Goal: Find specific page/section: Find specific page/section

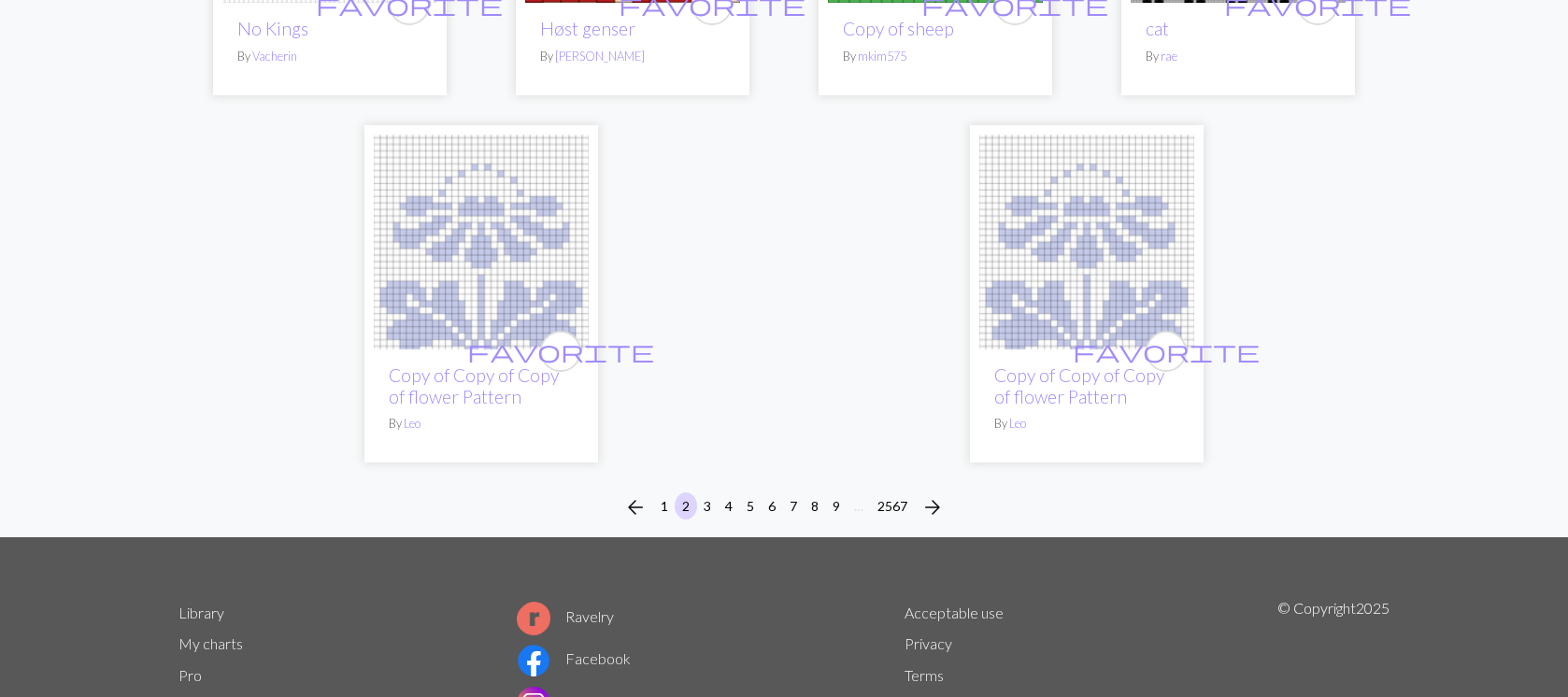
scroll to position [4795, 0]
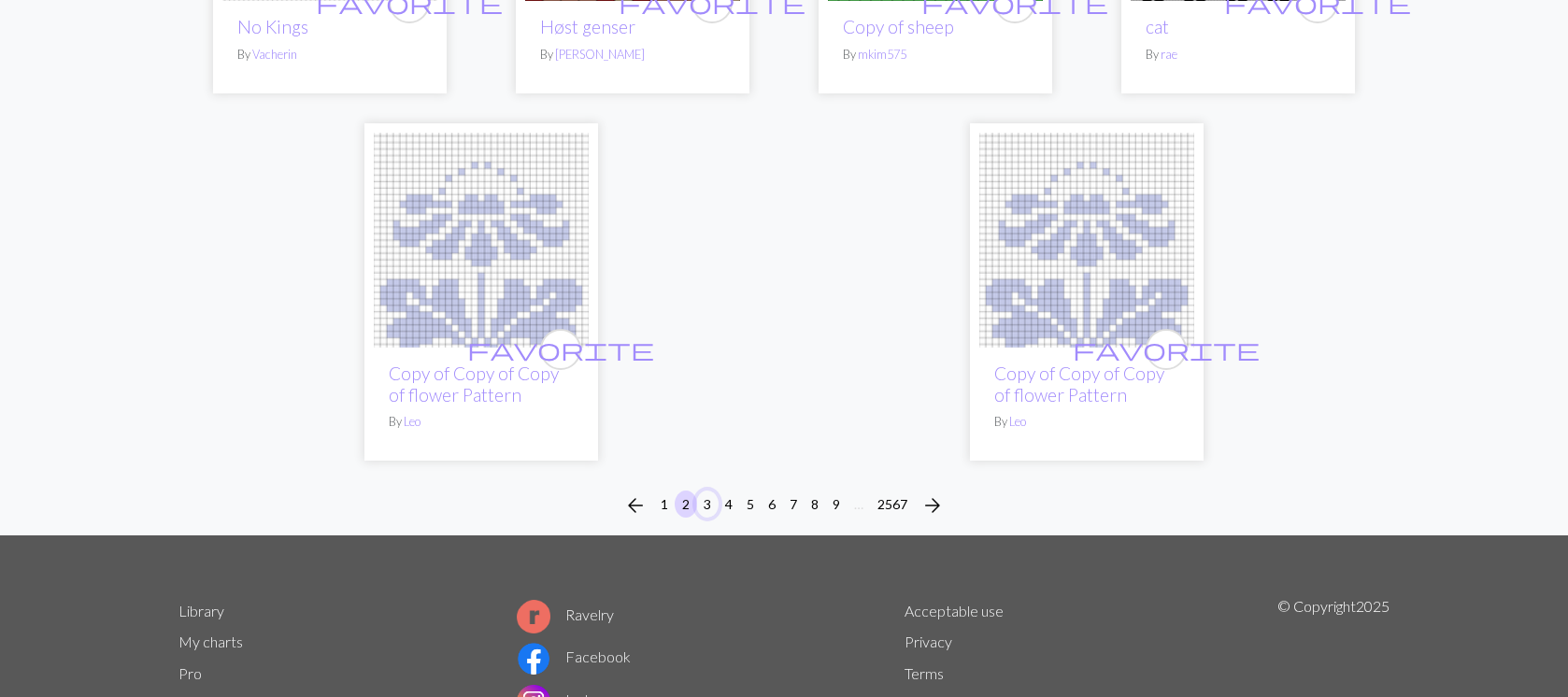
click at [707, 491] on button "3" at bounding box center [706, 505] width 22 height 27
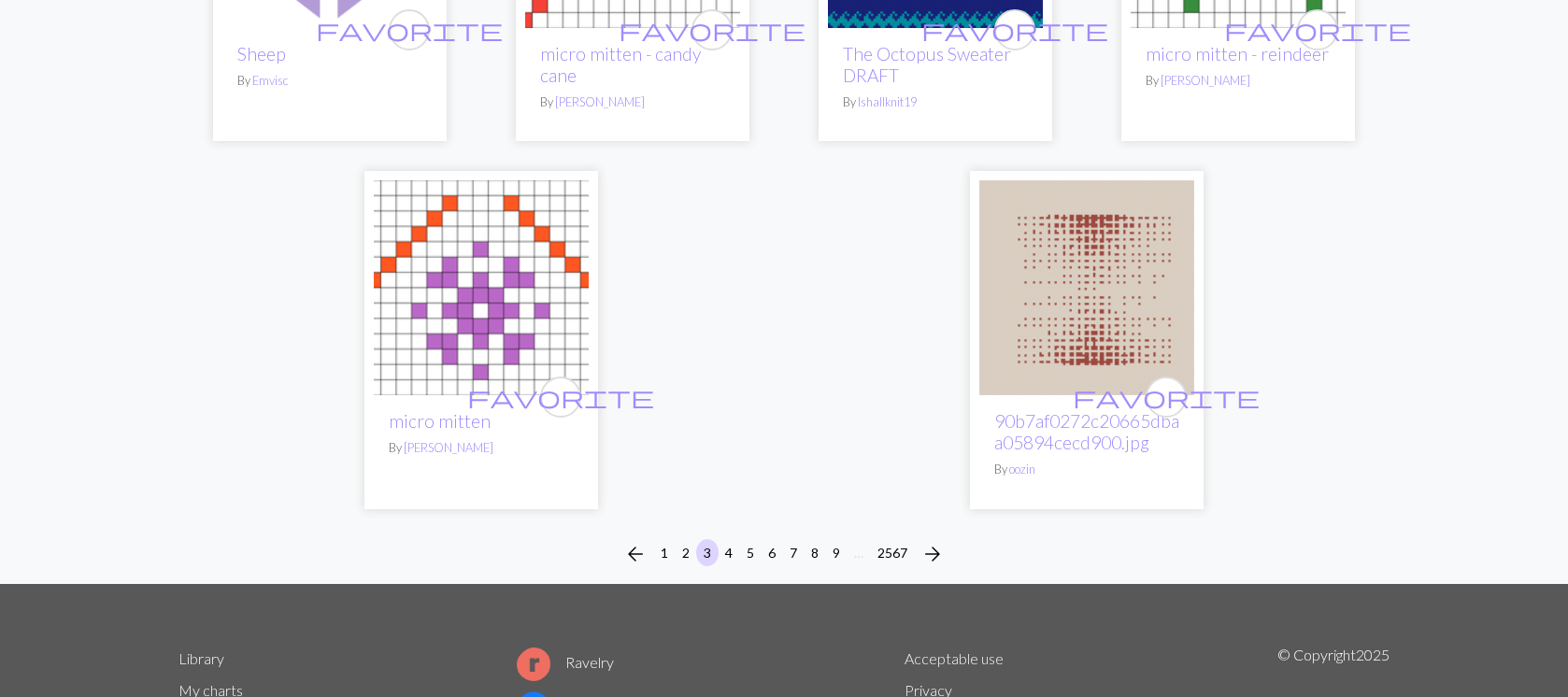
scroll to position [4633, 0]
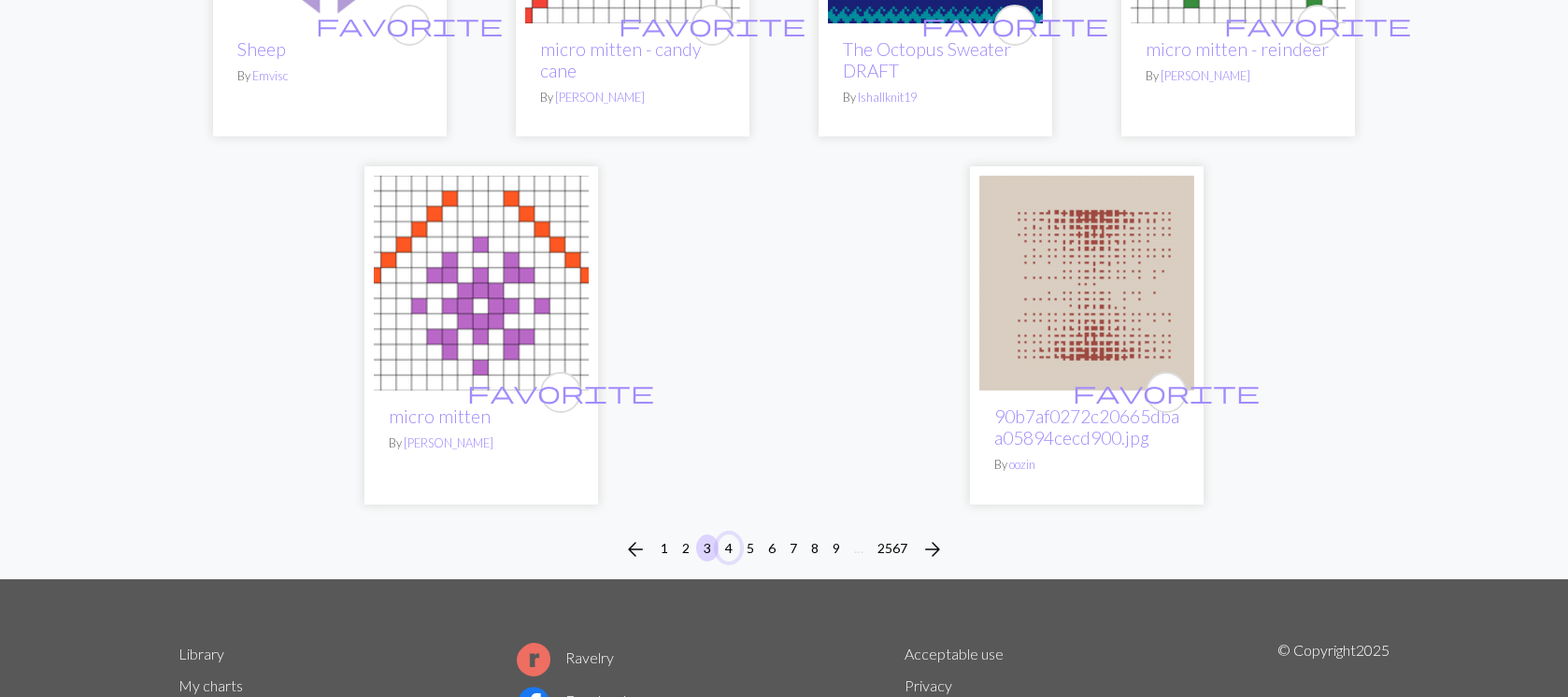
click at [733, 548] on button "4" at bounding box center [729, 548] width 22 height 27
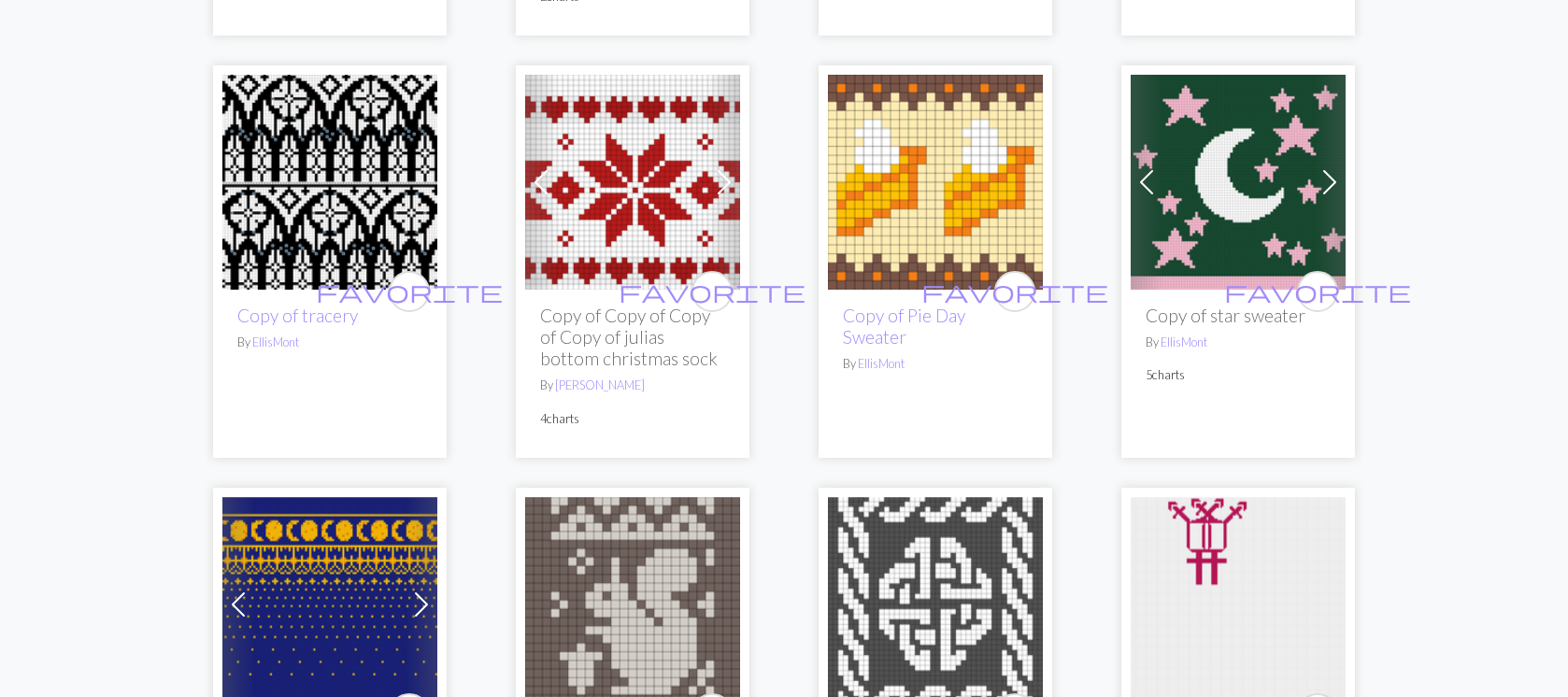
scroll to position [2520, 0]
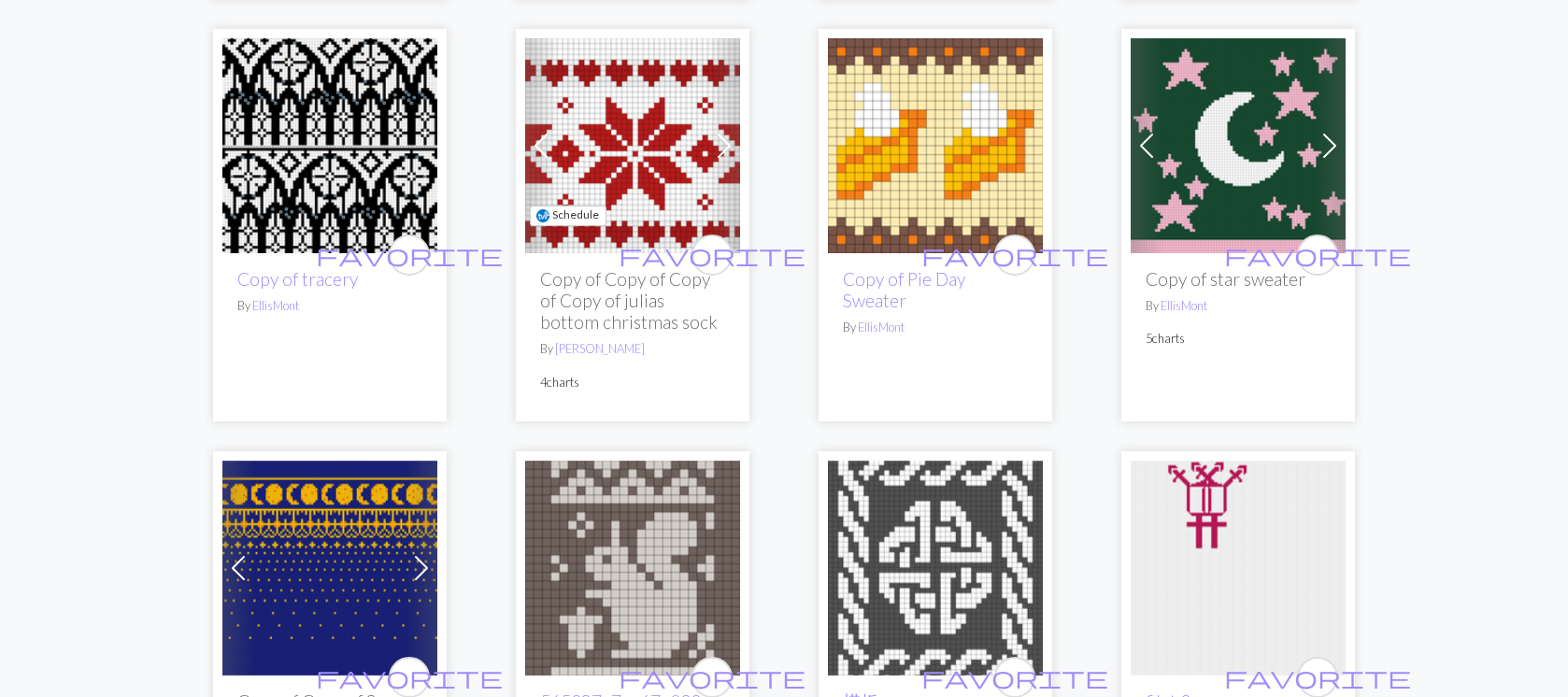
click at [651, 158] on img at bounding box center [631, 145] width 215 height 215
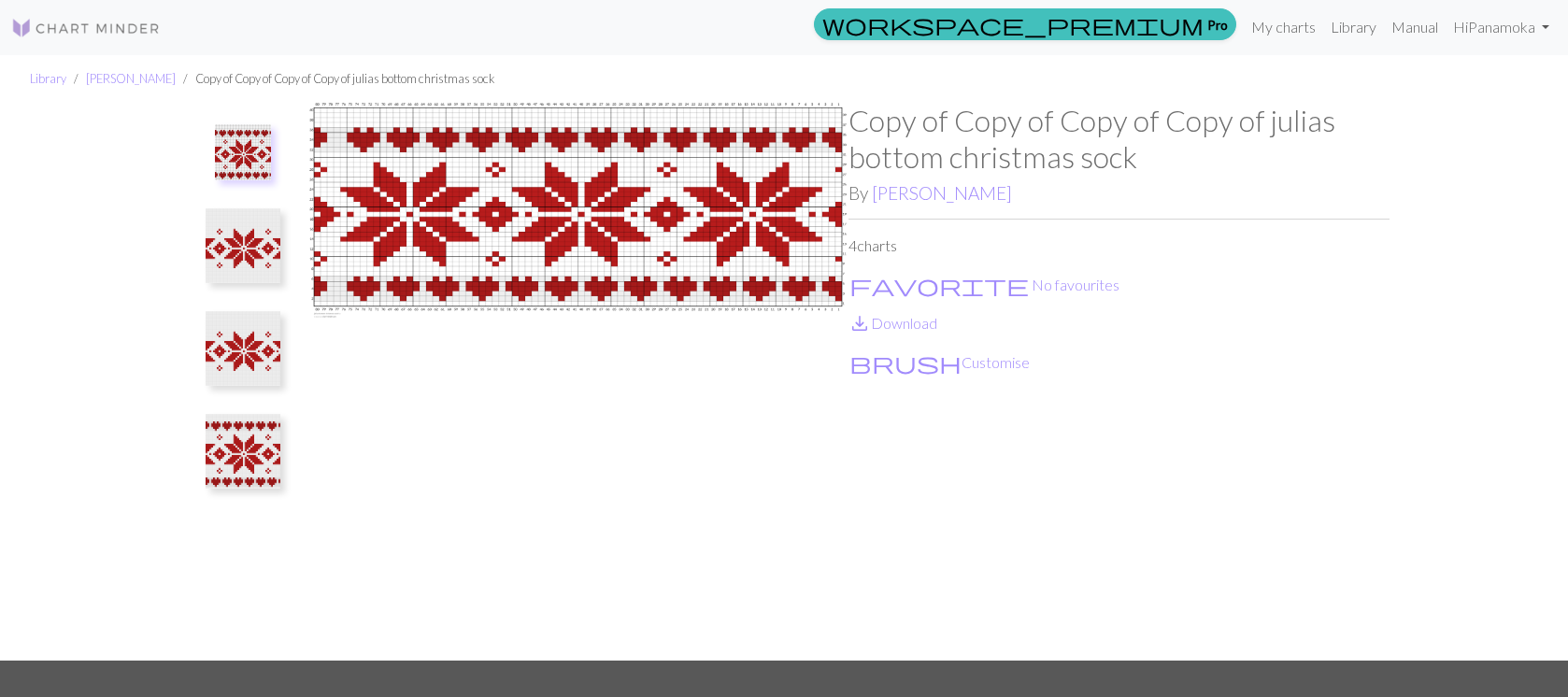
scroll to position [3, 0]
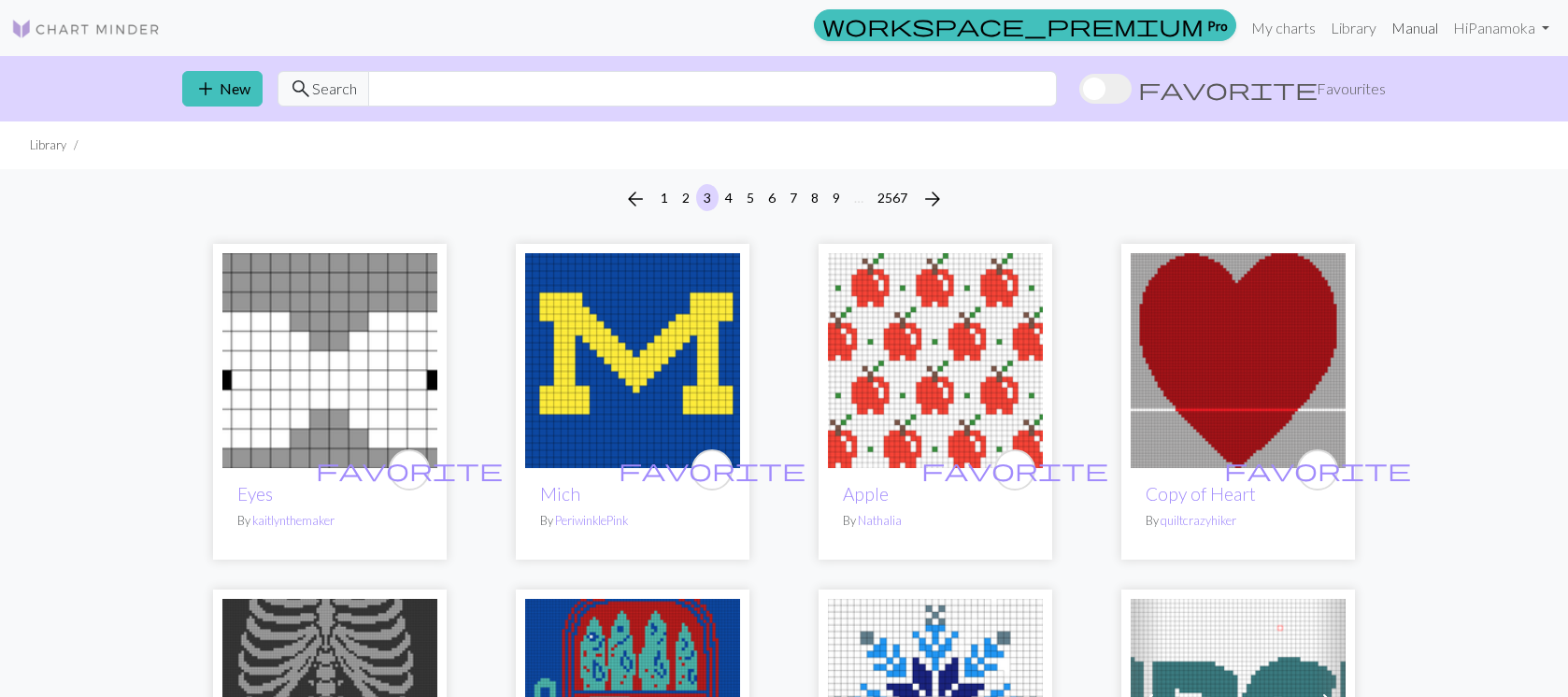
click at [1415, 28] on link "Manual" at bounding box center [1414, 28] width 61 height 37
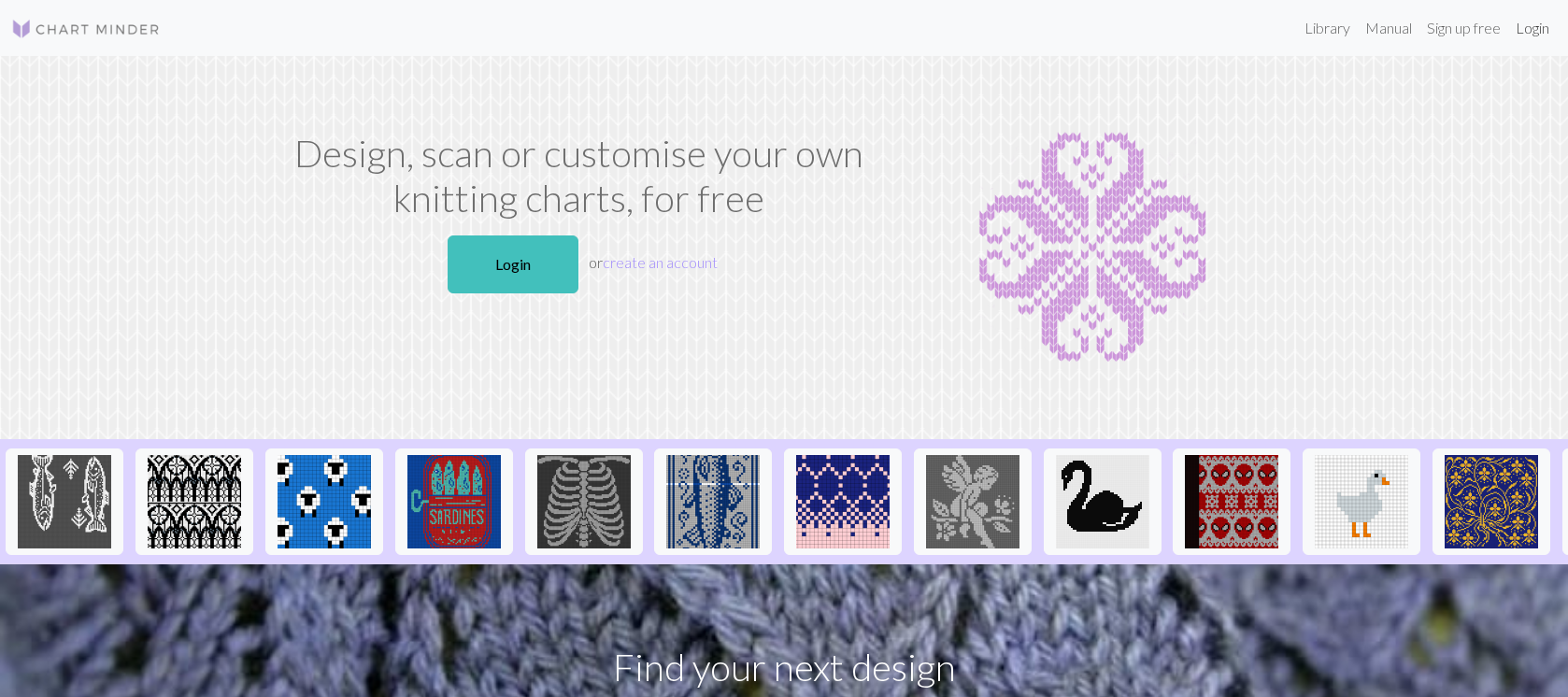
click at [1523, 26] on link "Login" at bounding box center [1532, 28] width 49 height 37
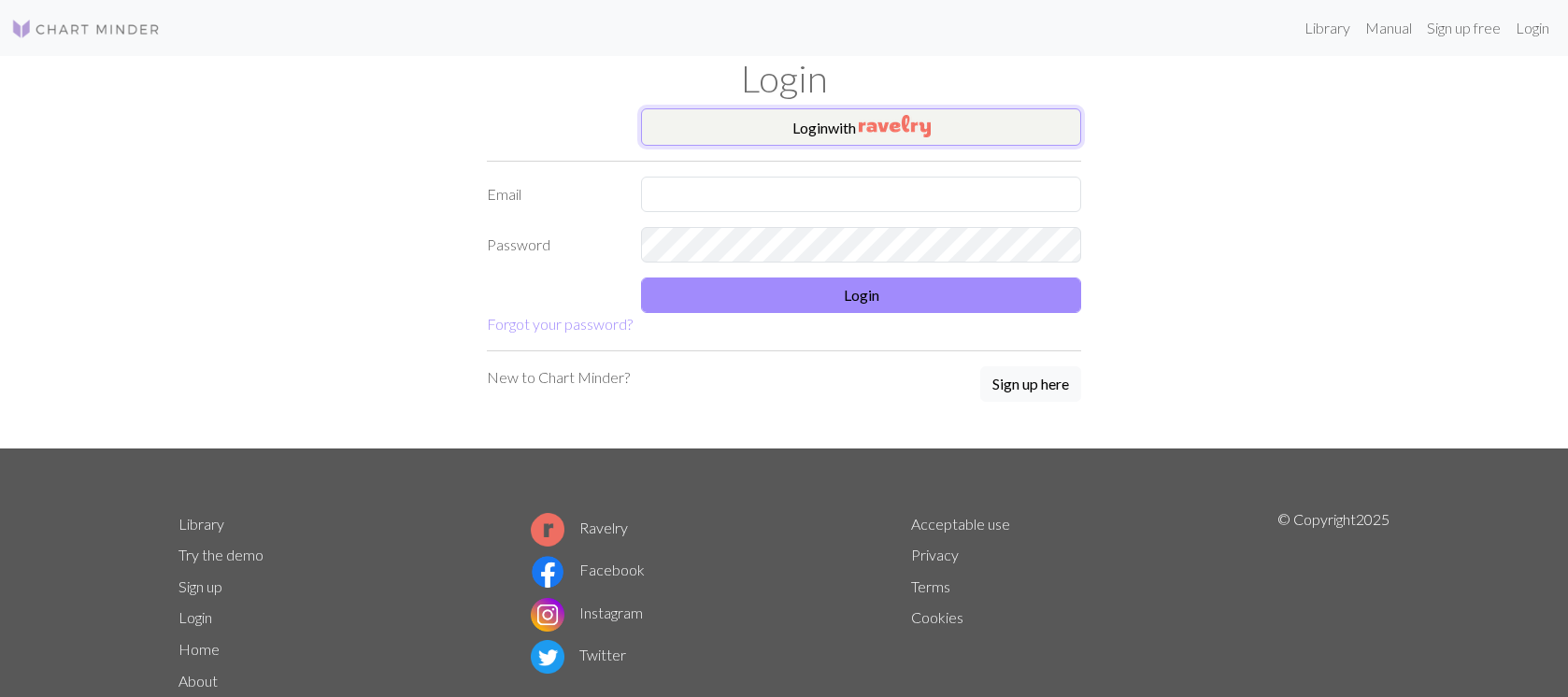
click at [781, 128] on button "Login with" at bounding box center [861, 127] width 440 height 37
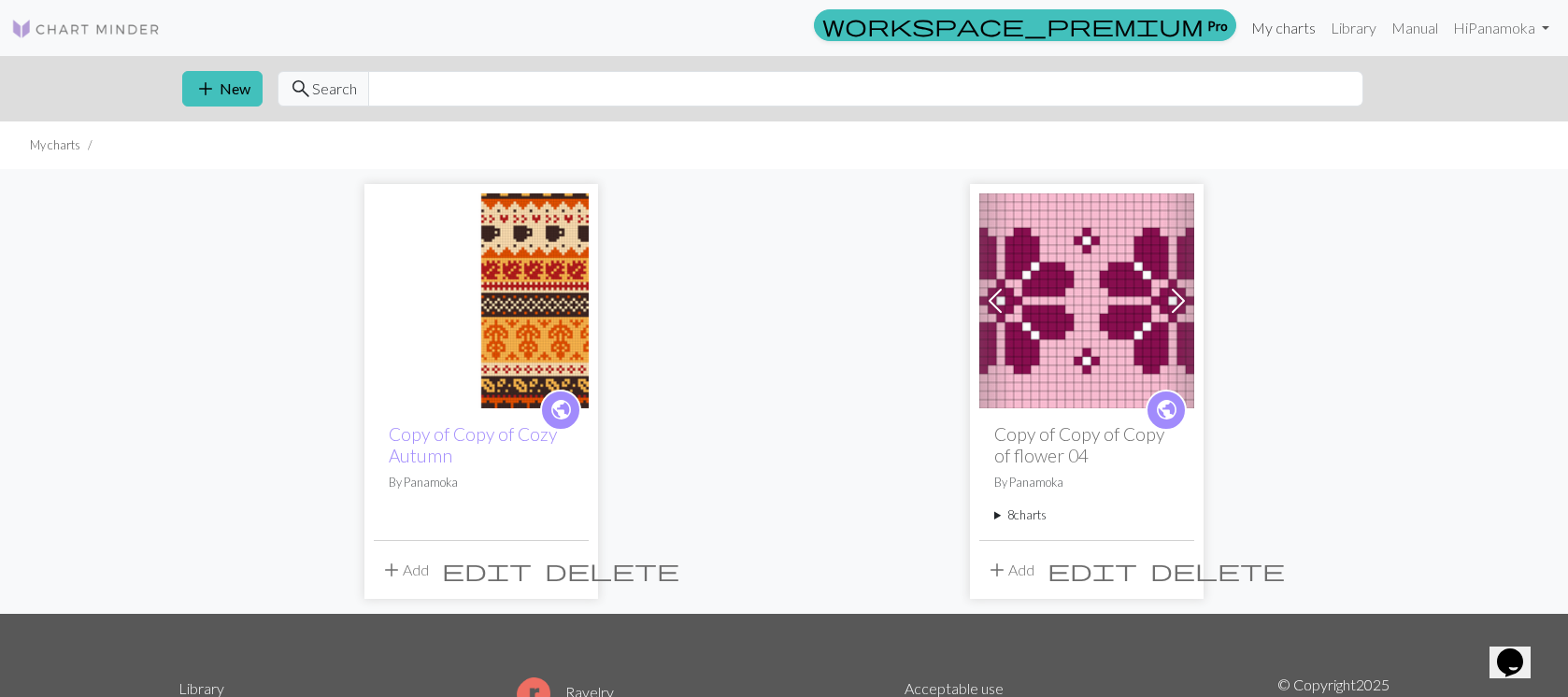
click at [1288, 28] on link "My charts" at bounding box center [1283, 28] width 80 height 37
click at [1283, 29] on link "My charts" at bounding box center [1283, 28] width 80 height 37
click at [1339, 32] on link "Library" at bounding box center [1353, 28] width 61 height 37
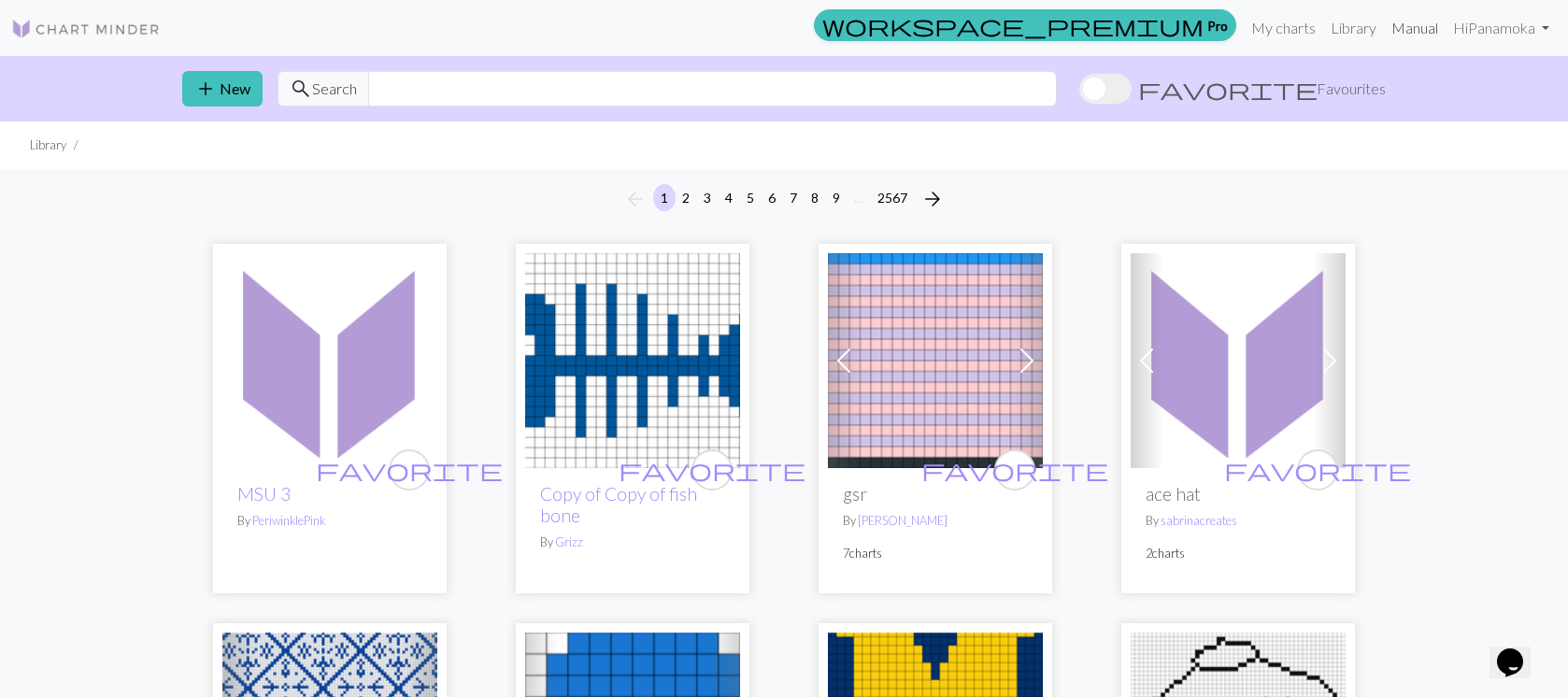
click at [1416, 29] on link "Manual" at bounding box center [1414, 28] width 61 height 37
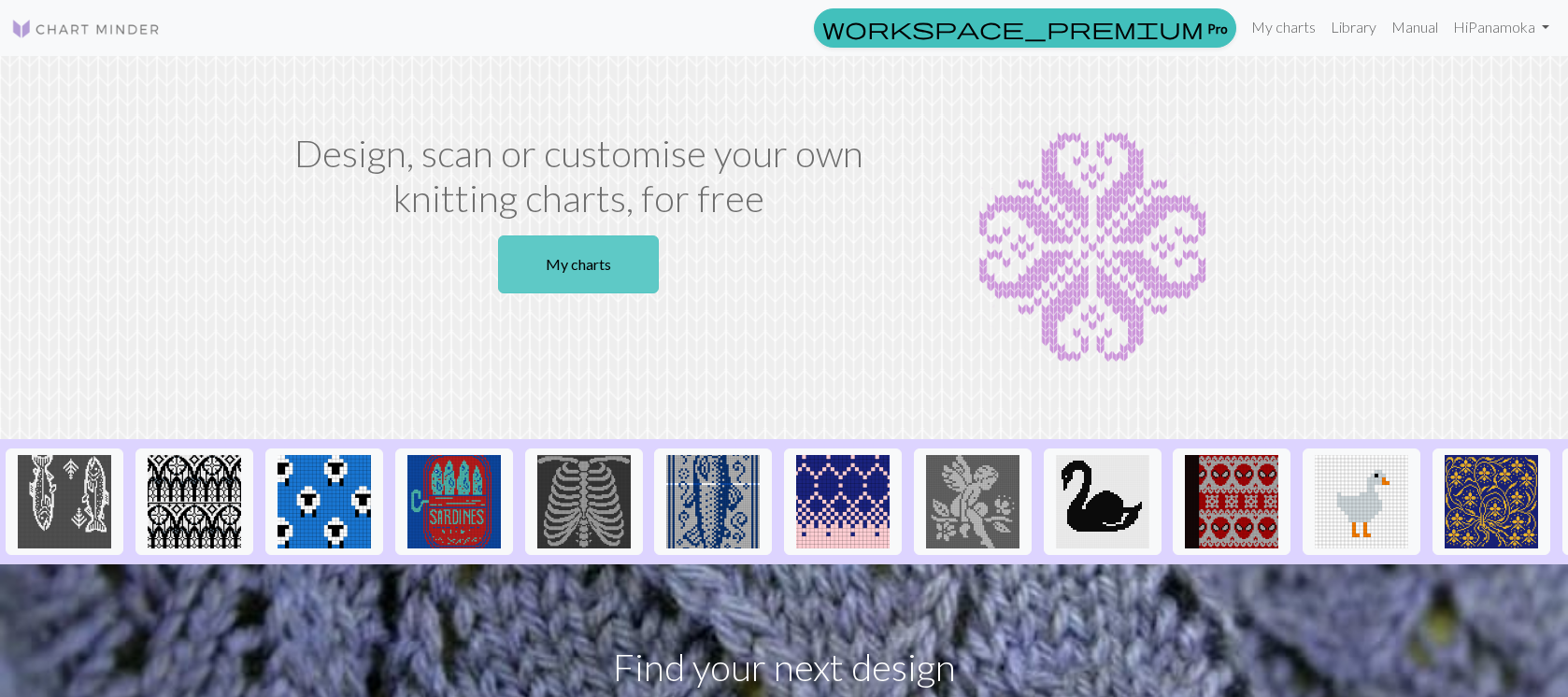
click at [607, 277] on link "My charts" at bounding box center [578, 264] width 160 height 58
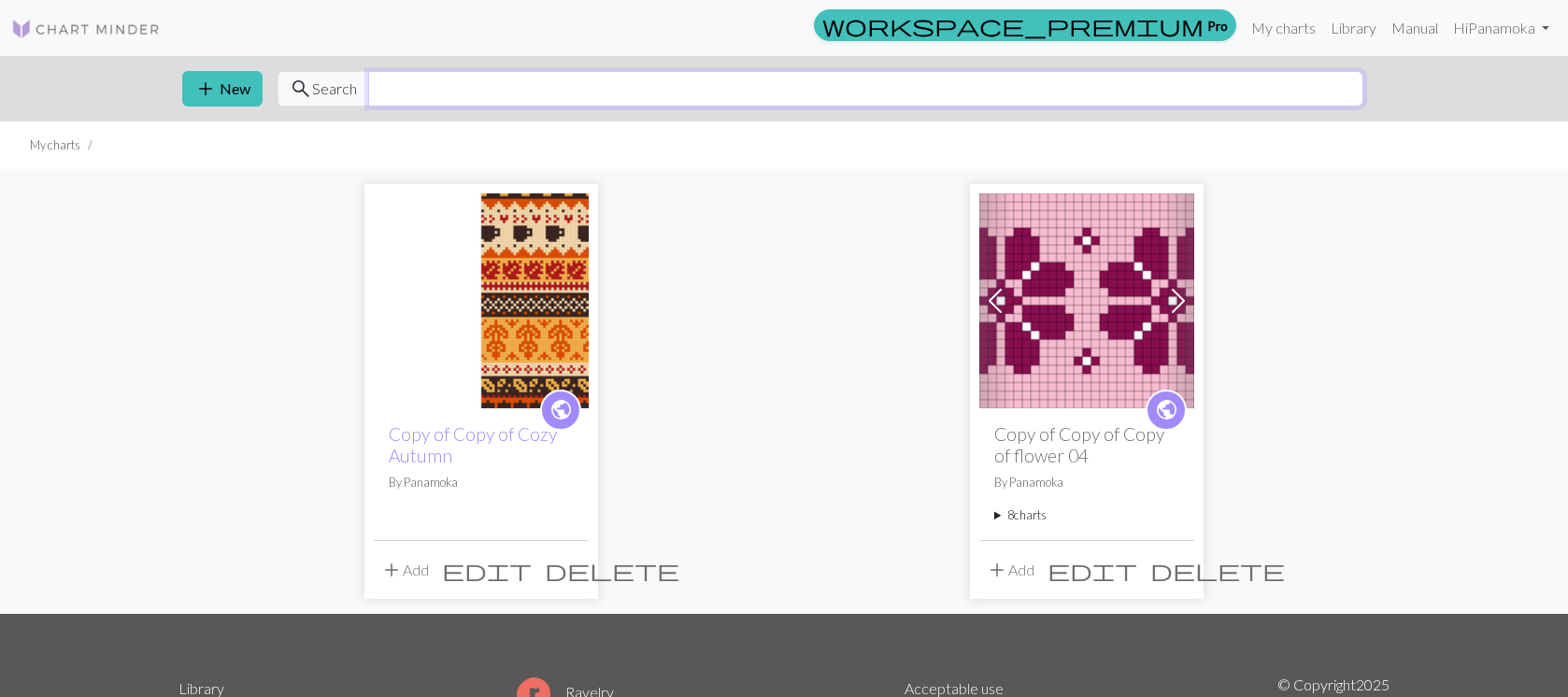
click at [520, 82] on input "text" at bounding box center [866, 88] width 995 height 36
type input "flowers"
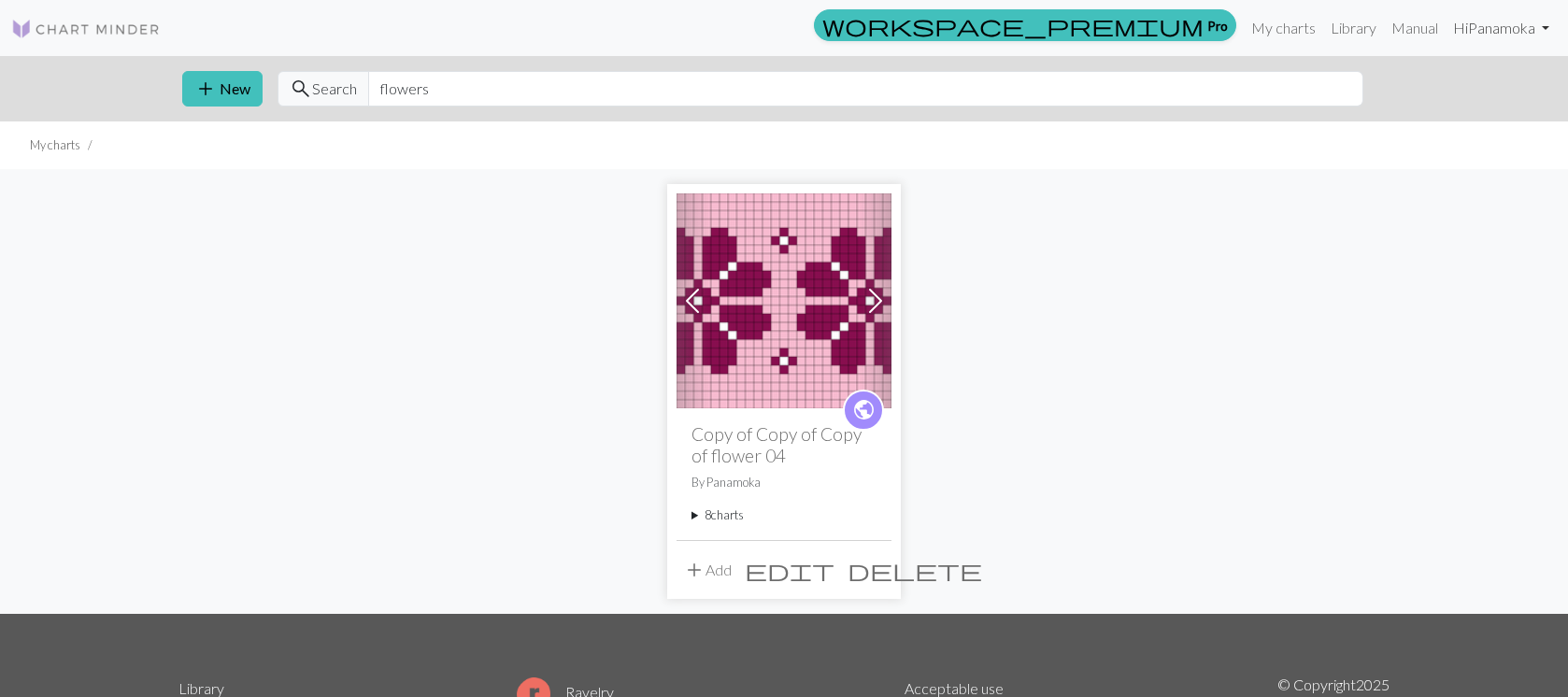
click at [1506, 31] on link "Hi Panamoka" at bounding box center [1501, 28] width 111 height 37
click at [1266, 32] on link "My charts" at bounding box center [1283, 28] width 80 height 37
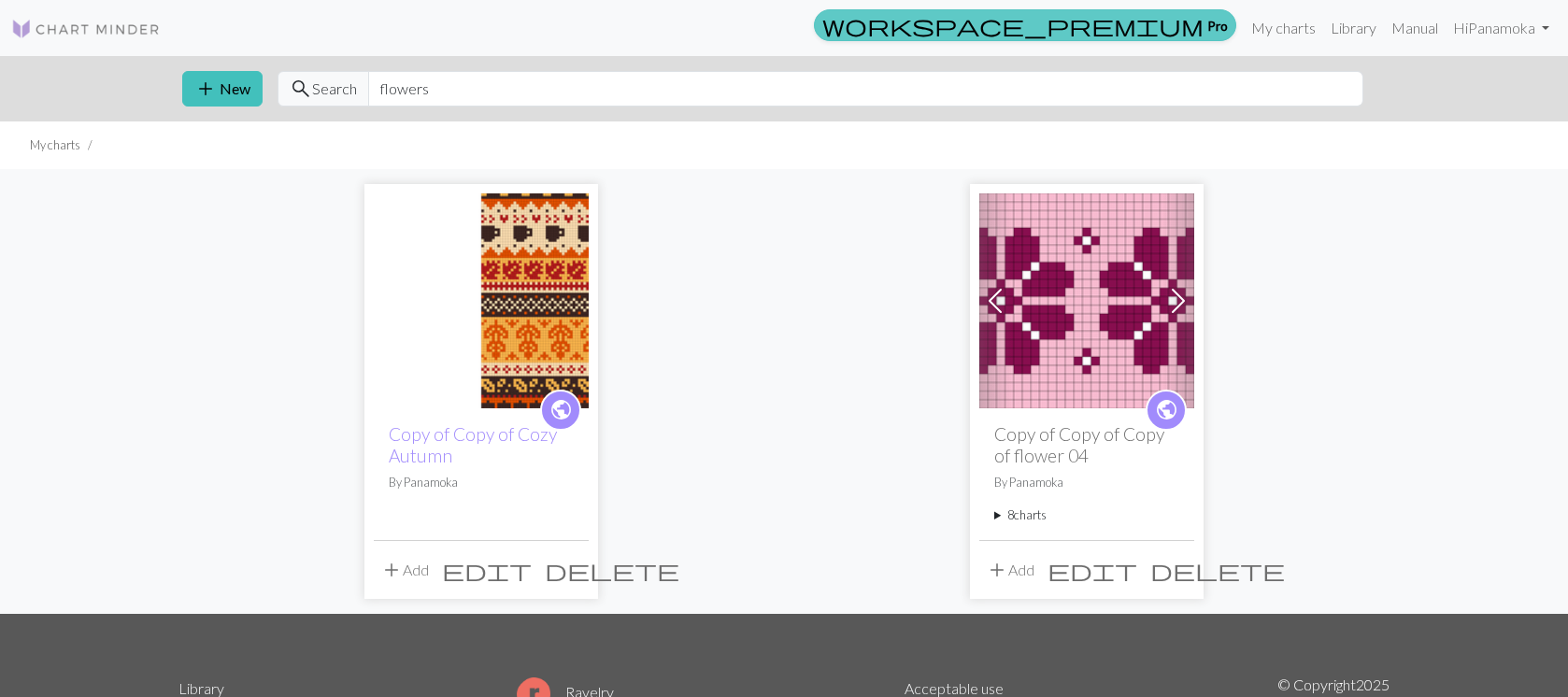
click at [1210, 28] on link "workspace_premium Pro" at bounding box center [1025, 25] width 423 height 32
